Goal: Information Seeking & Learning: Learn about a topic

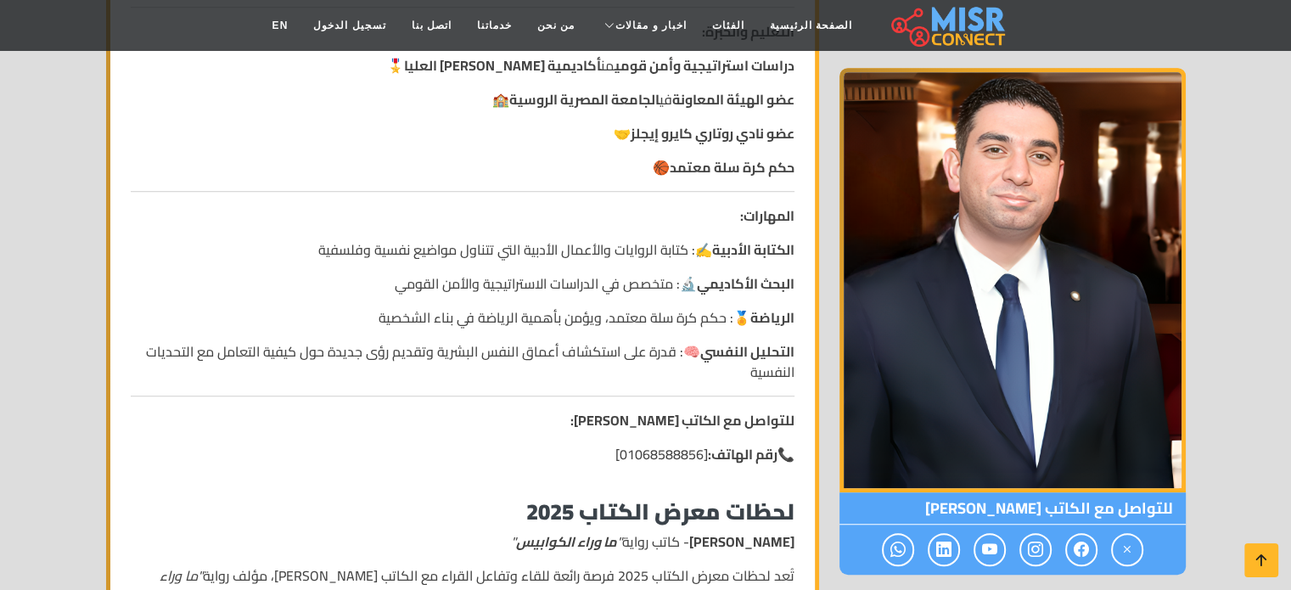
scroll to position [1171, 0]
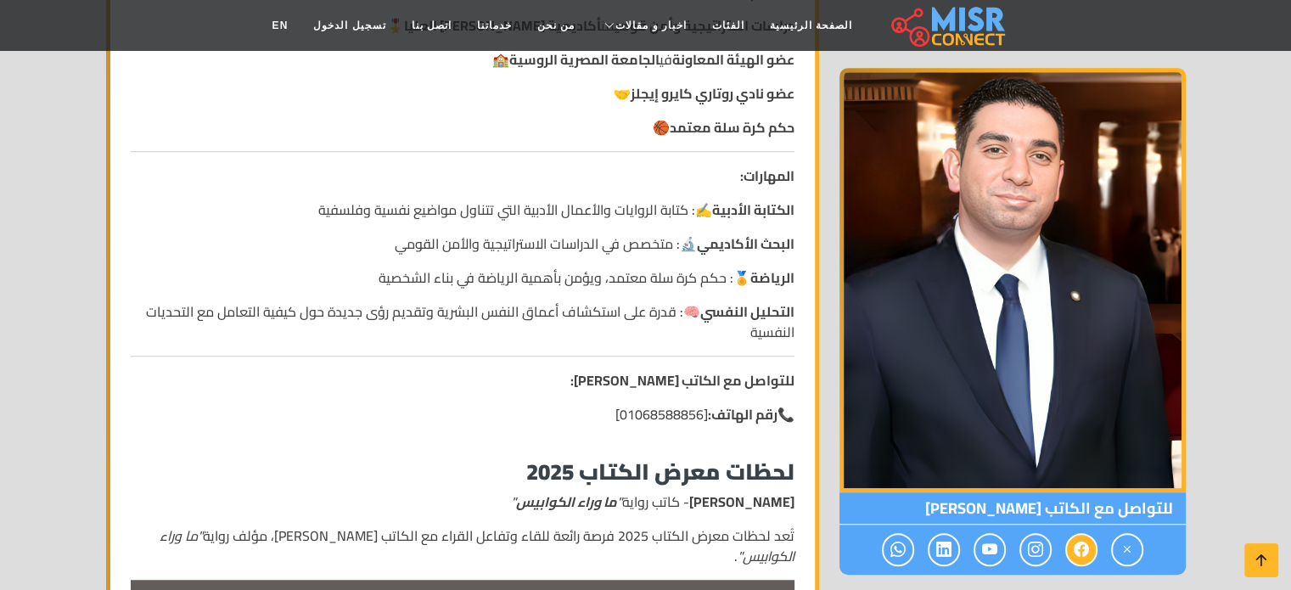
click at [1079, 546] on icon at bounding box center [1080, 549] width 15 height 28
drag, startPoint x: 1036, startPoint y: 546, endPoint x: 1070, endPoint y: 553, distance: 34.8
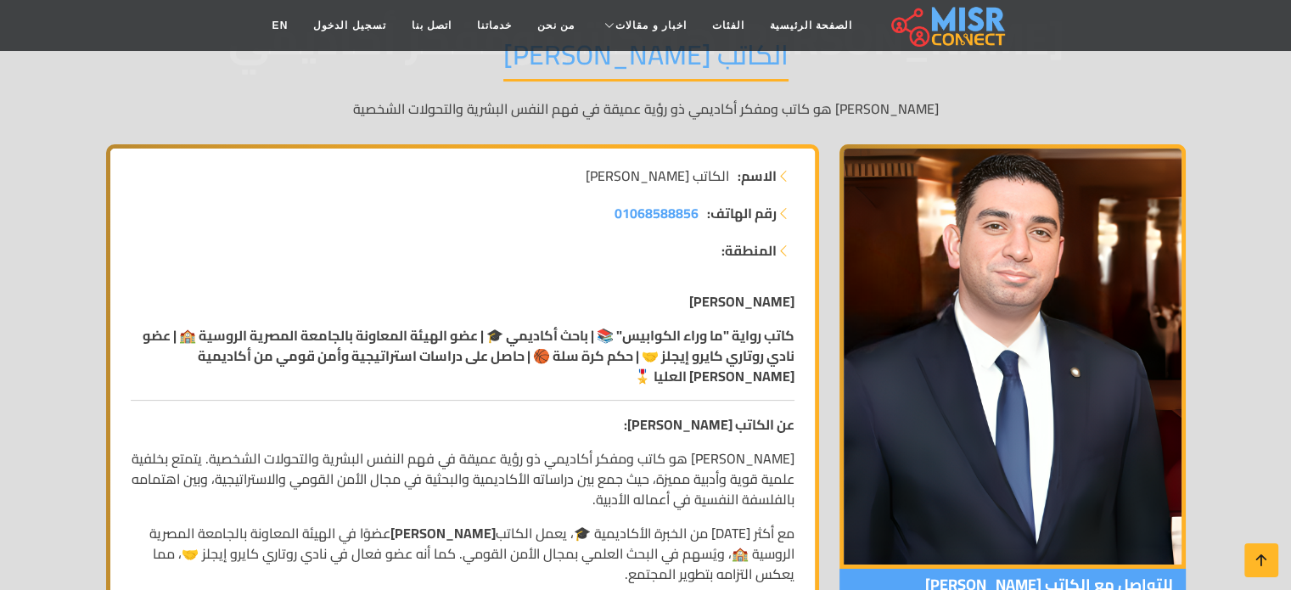
scroll to position [153, 0]
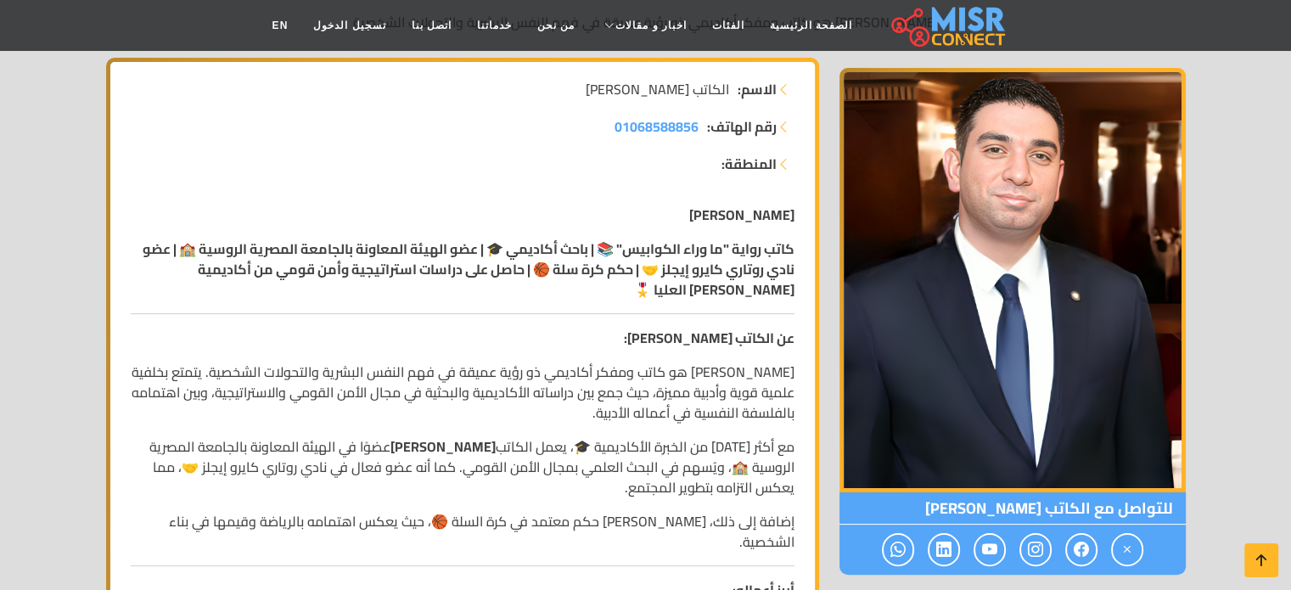
scroll to position [255, 0]
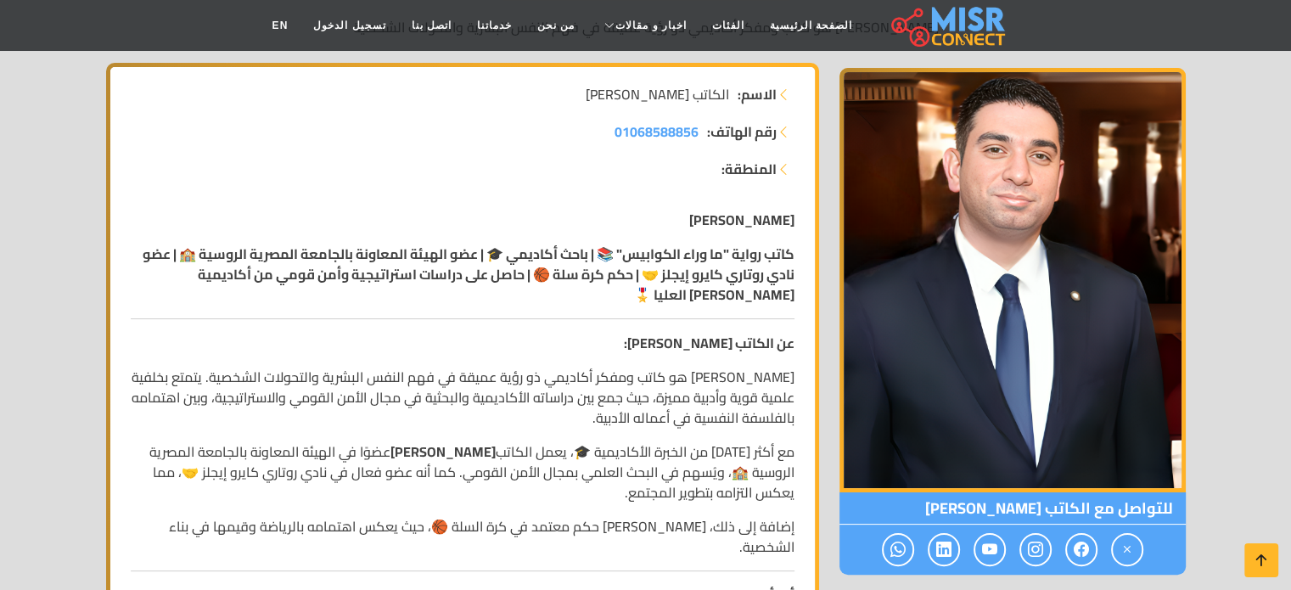
click at [775, 375] on p "[PERSON_NAME] هو كاتب ومفكر أكاديمي ذو رؤية عميقة في فهم النفس البشرية والتحولا…" at bounding box center [463, 397] width 664 height 61
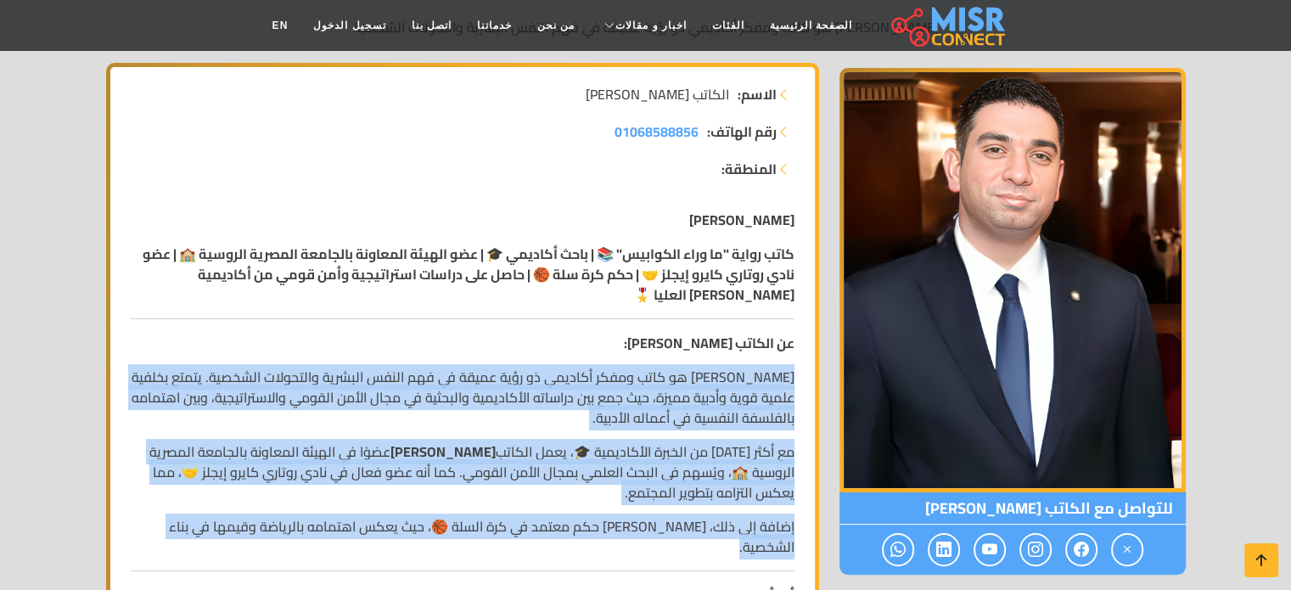
drag, startPoint x: 775, startPoint y: 375, endPoint x: 776, endPoint y: 518, distance: 142.6
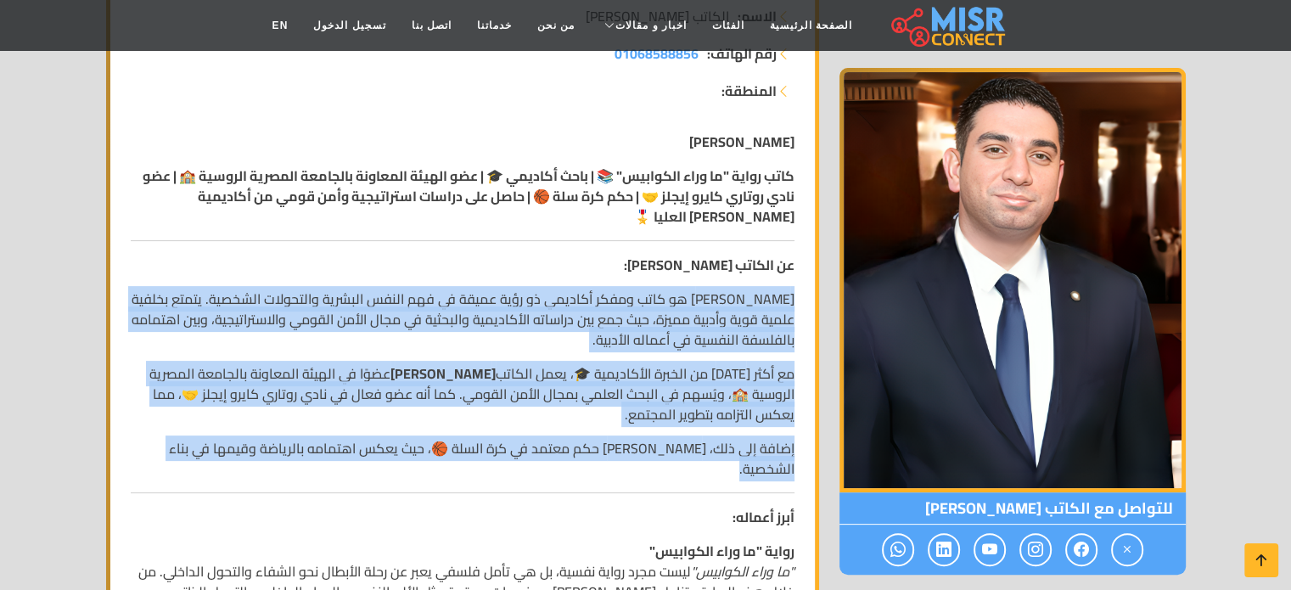
scroll to position [339, 0]
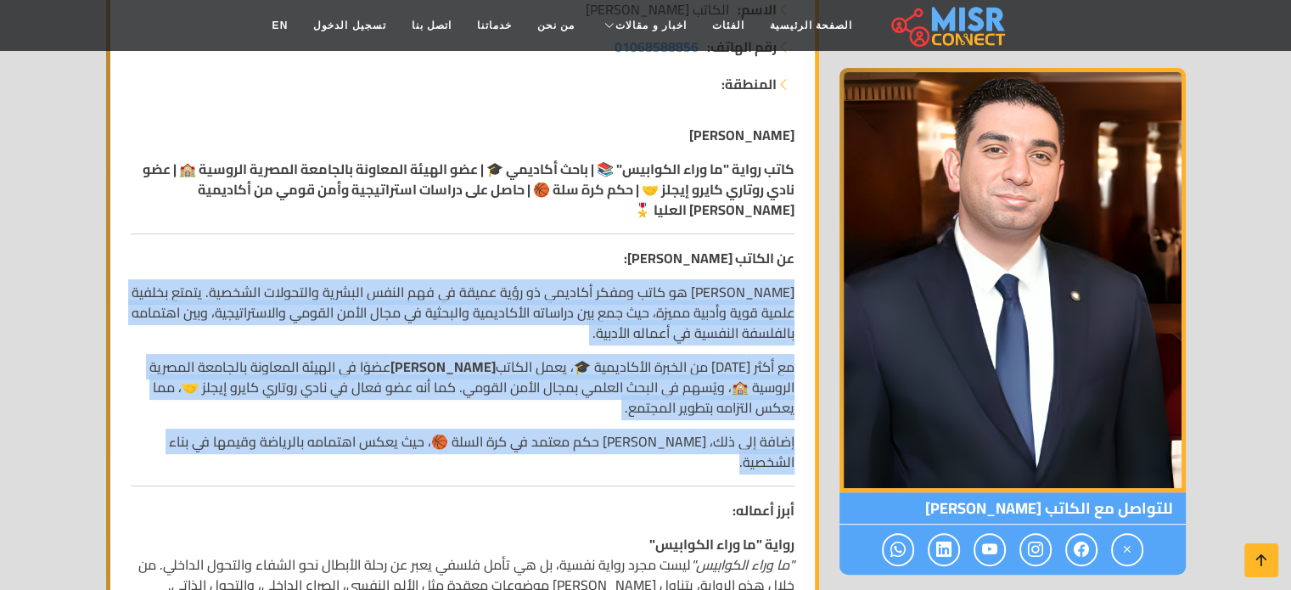
copy div "lore ipsumdo si amet conse adipisc el sedd eiusm te inc utlab etdolor magnaaliq…"
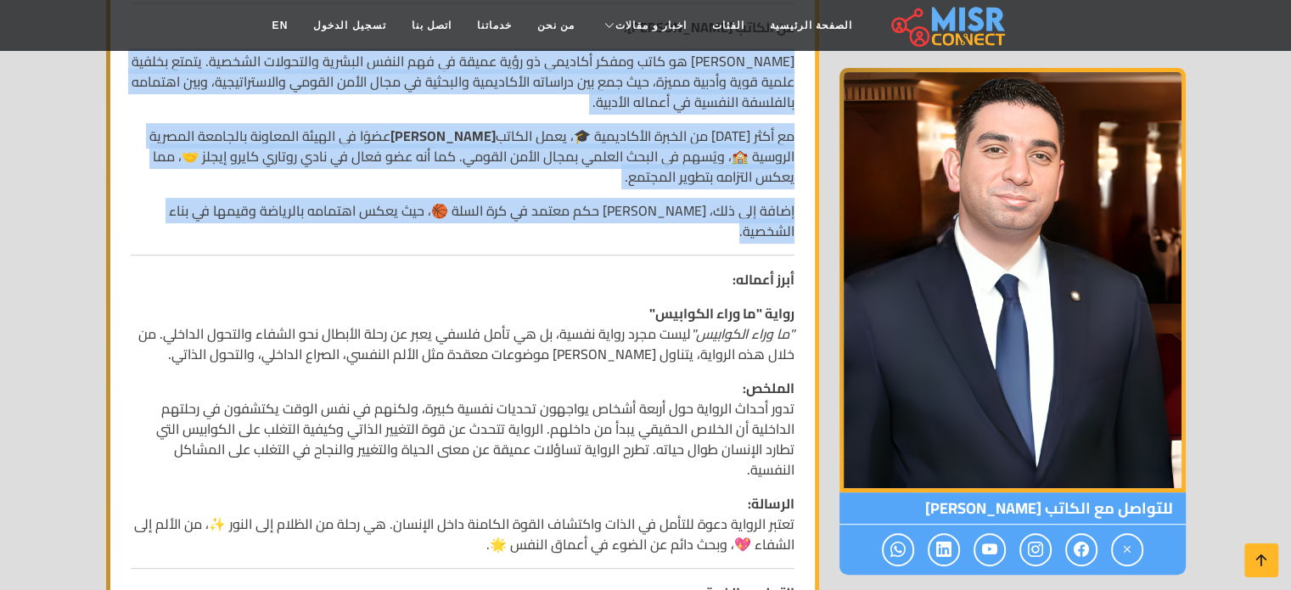
scroll to position [594, 0]
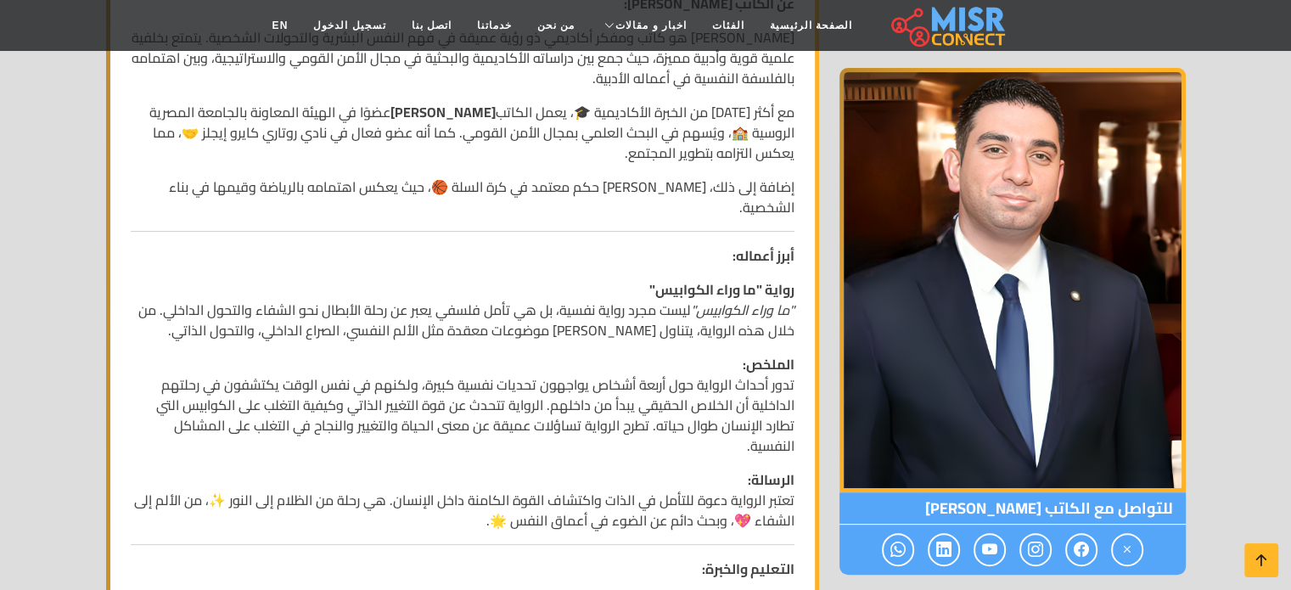
click at [747, 277] on strong "رواية "ما وراء الكوابيس"" at bounding box center [721, 289] width 145 height 25
click at [756, 243] on strong "أبرز أعماله:" at bounding box center [763, 255] width 62 height 25
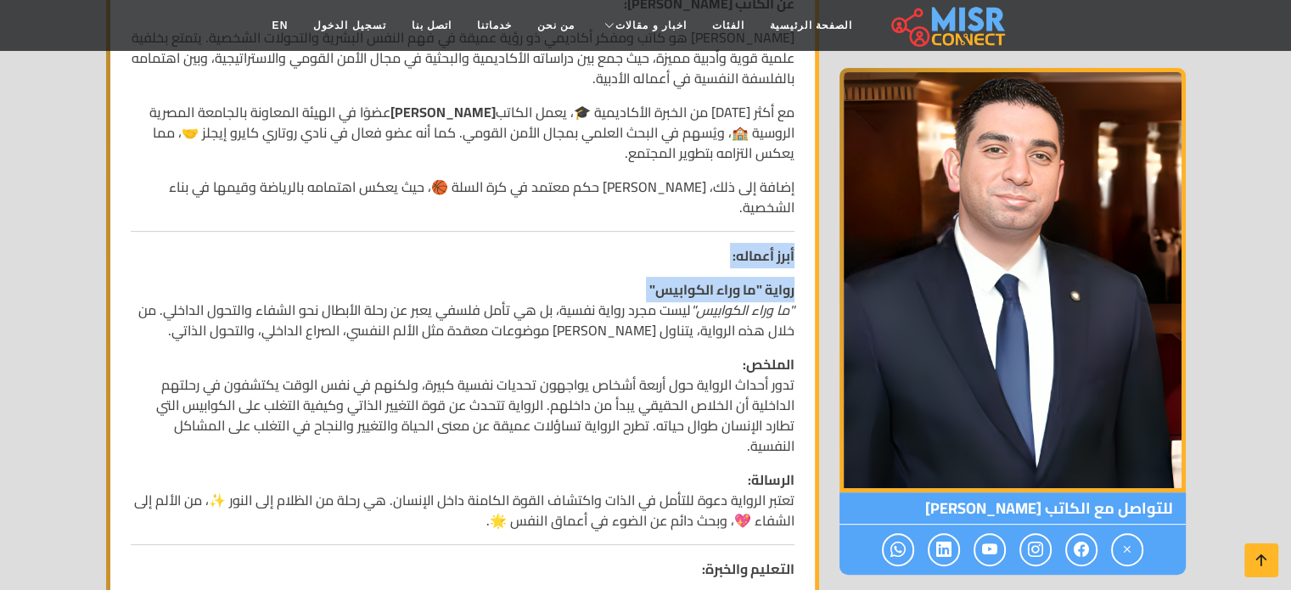
drag, startPoint x: 756, startPoint y: 233, endPoint x: 754, endPoint y: 263, distance: 29.7
copy div "أبرز أعماله: رواية "ما وراء الكوابيس""
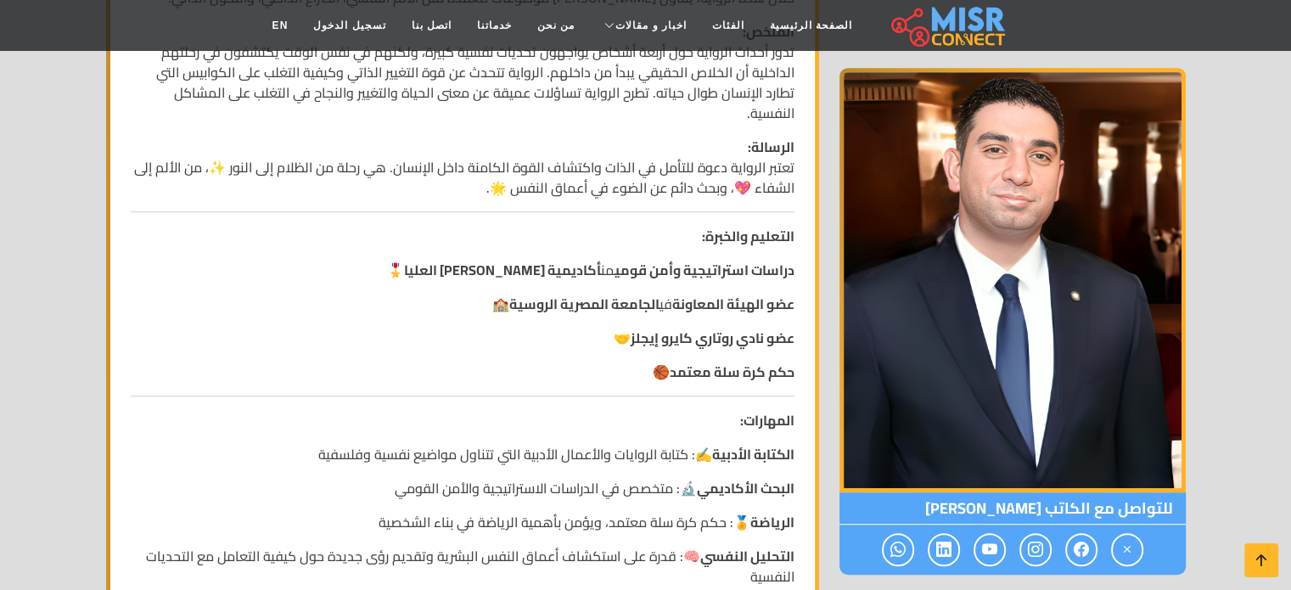
scroll to position [933, 0]
